Goal: Task Accomplishment & Management: Manage account settings

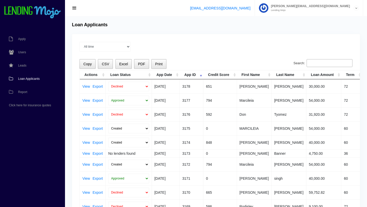
click at [33, 78] on span "Loan Applicants" at bounding box center [29, 78] width 22 height 3
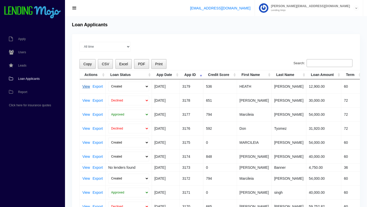
click at [85, 87] on link "View" at bounding box center [86, 87] width 8 height 4
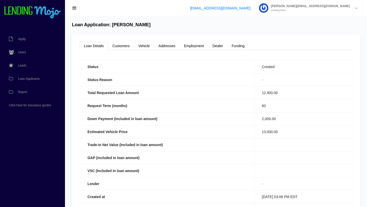
click at [145, 47] on link "Vehicle" at bounding box center [144, 46] width 20 height 8
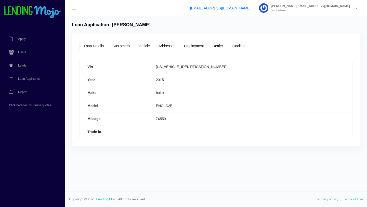
click at [99, 47] on link "Loan Details" at bounding box center [93, 46] width 29 height 8
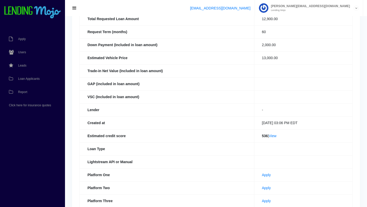
scroll to position [78, 0]
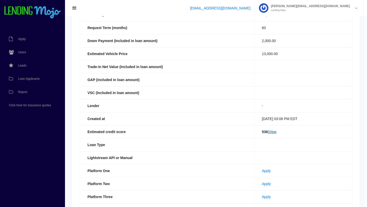
click at [271, 132] on link "View" at bounding box center [273, 132] width 8 height 4
click at [28, 79] on span "Loan Applicants" at bounding box center [29, 78] width 22 height 3
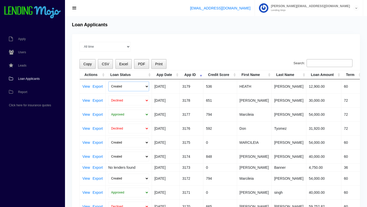
click at [147, 86] on select "Created Submitted" at bounding box center [128, 86] width 41 height 10
select select "submitted"
click at [108, 81] on select "Created Submitted" at bounding box center [128, 86] width 41 height 10
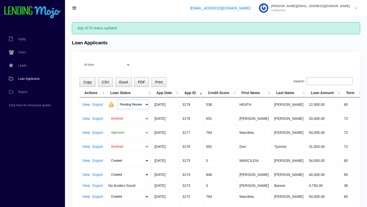
click at [146, 105] on select "Pending Review Approve Decline Unqualified" at bounding box center [133, 105] width 32 height 10
select select "declined"
click at [117, 100] on select "Pending Review Approve Decline Unqualified" at bounding box center [133, 105] width 32 height 10
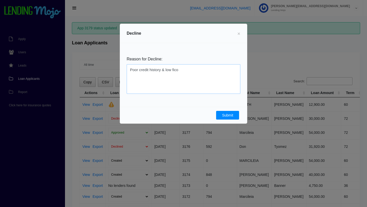
type textarea "Poor credit history & low fico"
click at [233, 116] on button "Submit" at bounding box center [227, 115] width 23 height 9
